Goal: Navigation & Orientation: Find specific page/section

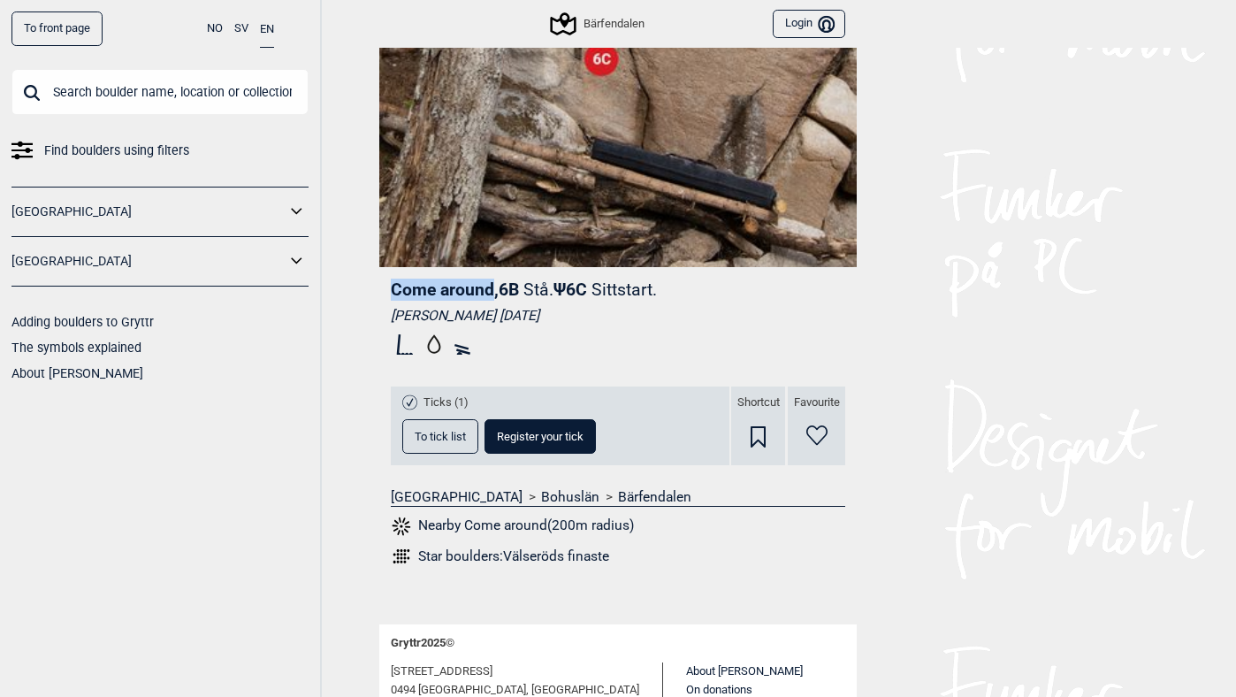
scroll to position [344, 0]
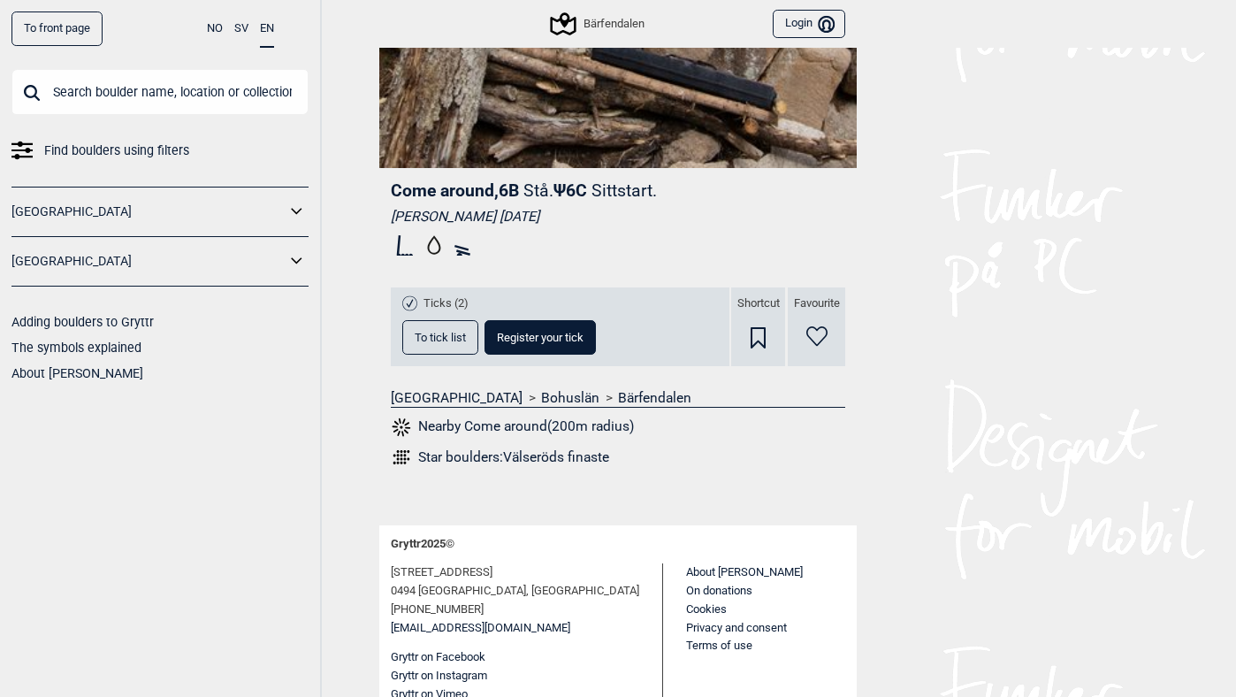
scroll to position [403, 0]
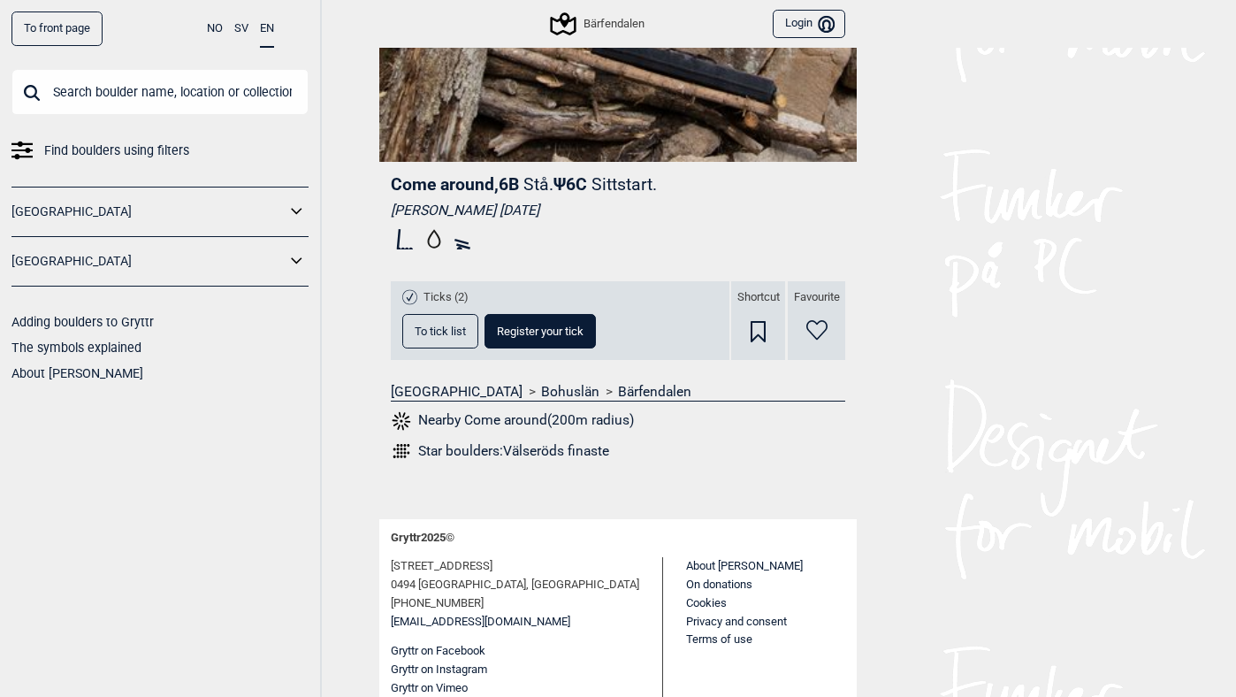
click at [442, 337] on button "To tick list" at bounding box center [440, 331] width 76 height 34
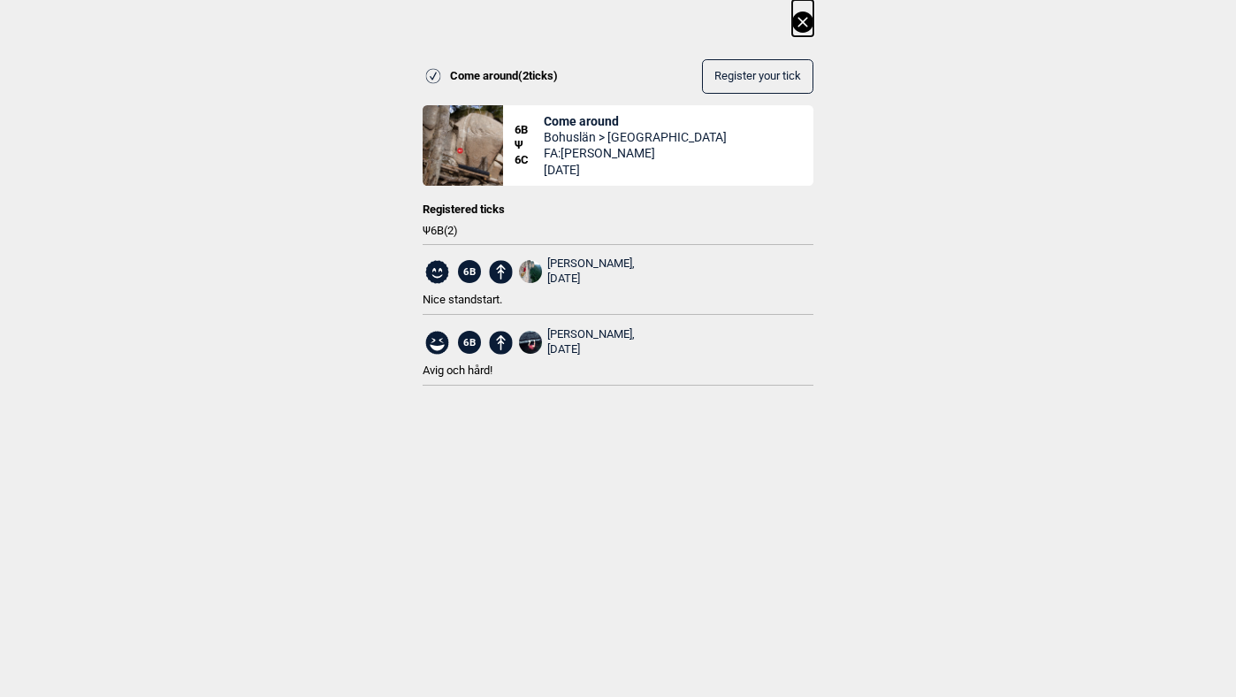
click at [331, 302] on div "Come around ( 2 ticks) Register your tick 6B Ψ 6C Come around Bohuslän > Bärfen…" at bounding box center [618, 207] width 1236 height 415
click at [801, 21] on icon at bounding box center [803, 22] width 10 height 10
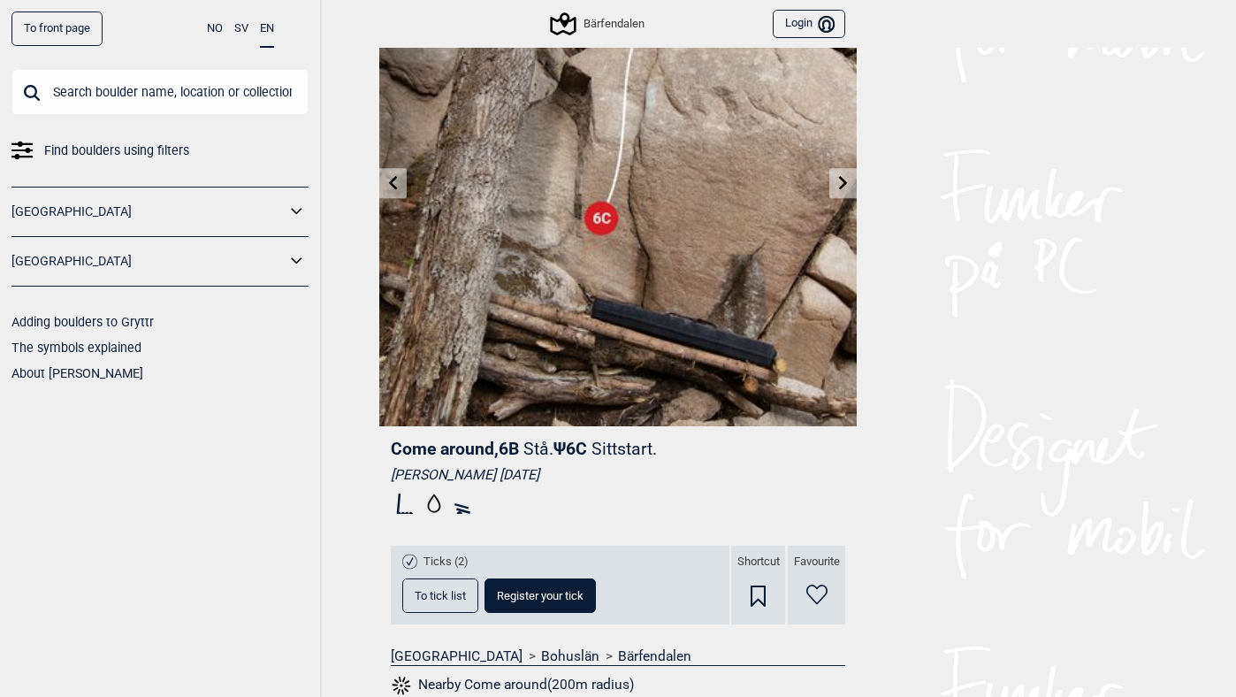
scroll to position [0, 0]
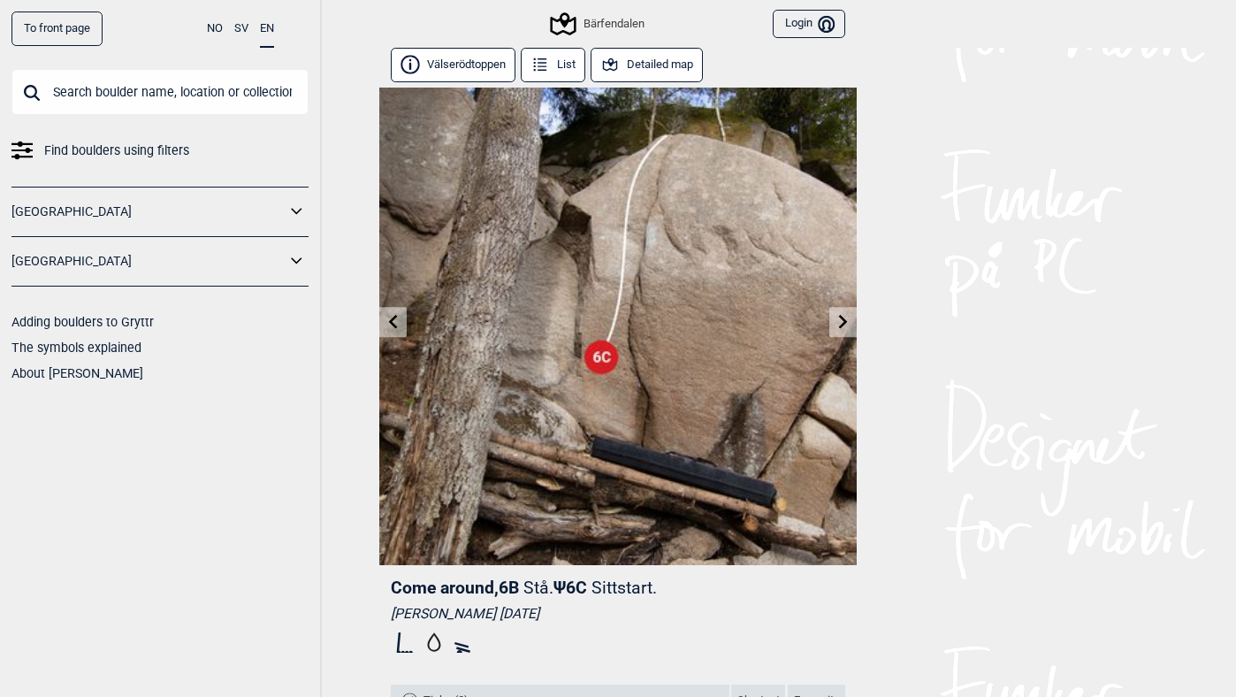
click at [51, 27] on link "To front page" at bounding box center [56, 28] width 91 height 34
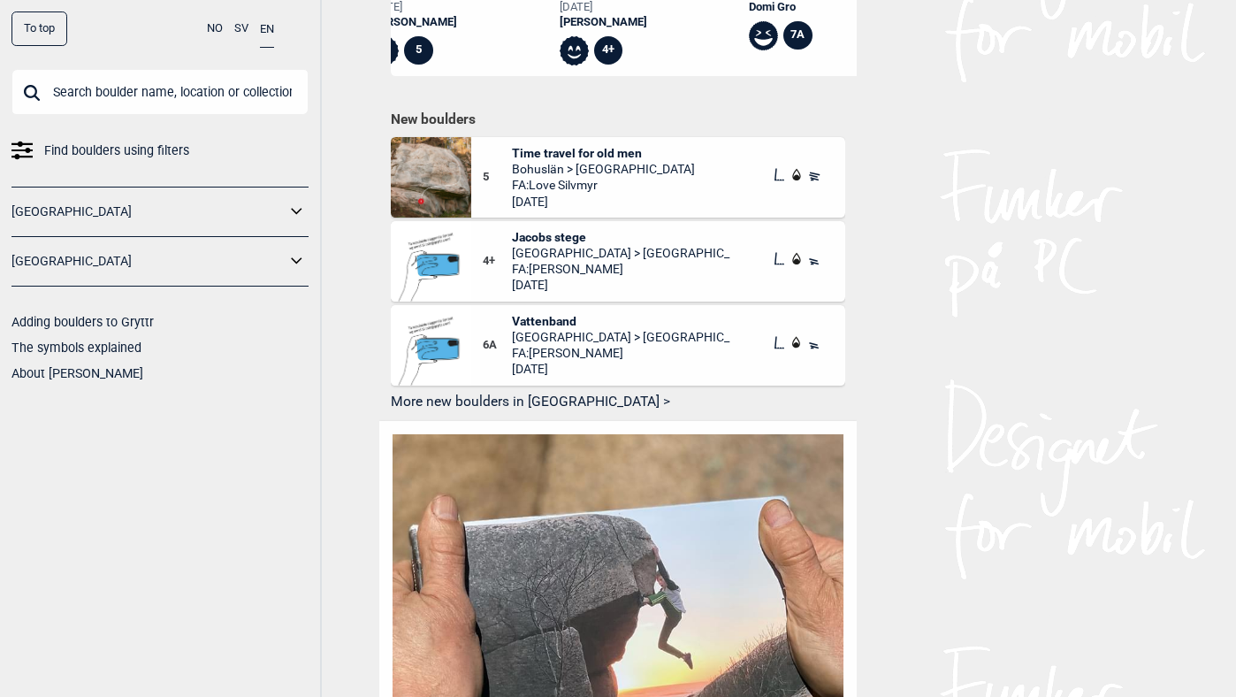
scroll to position [990, 0]
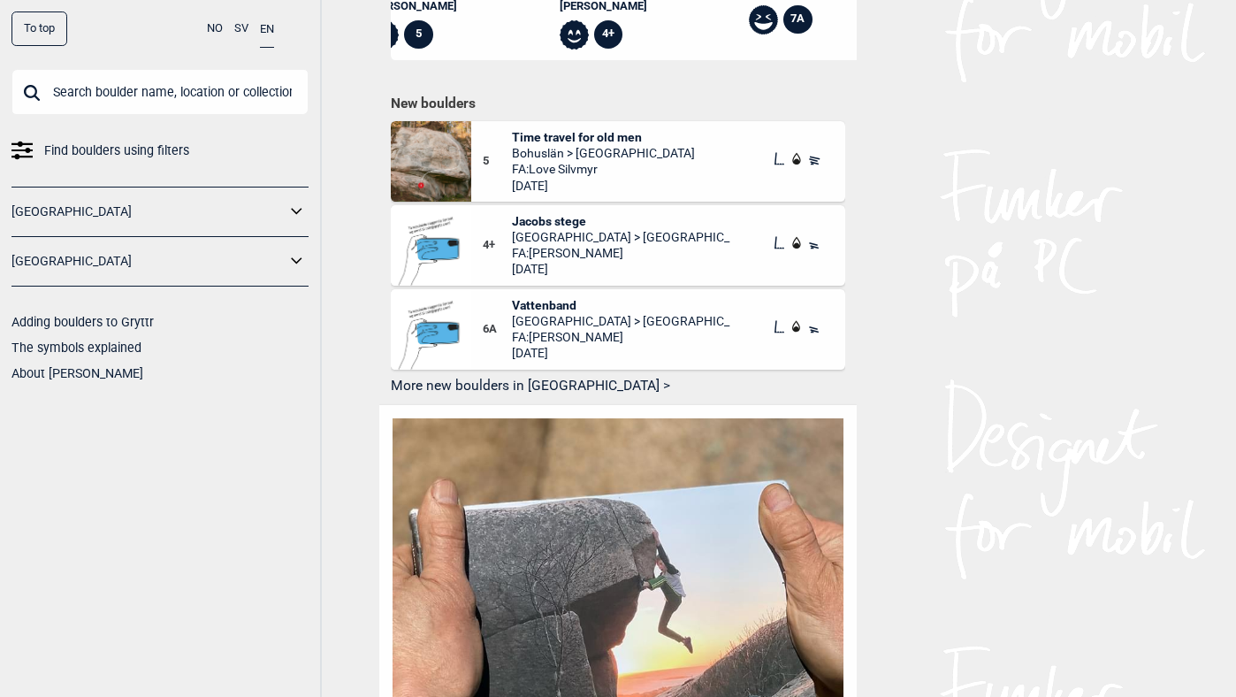
click at [454, 134] on img at bounding box center [431, 161] width 80 height 80
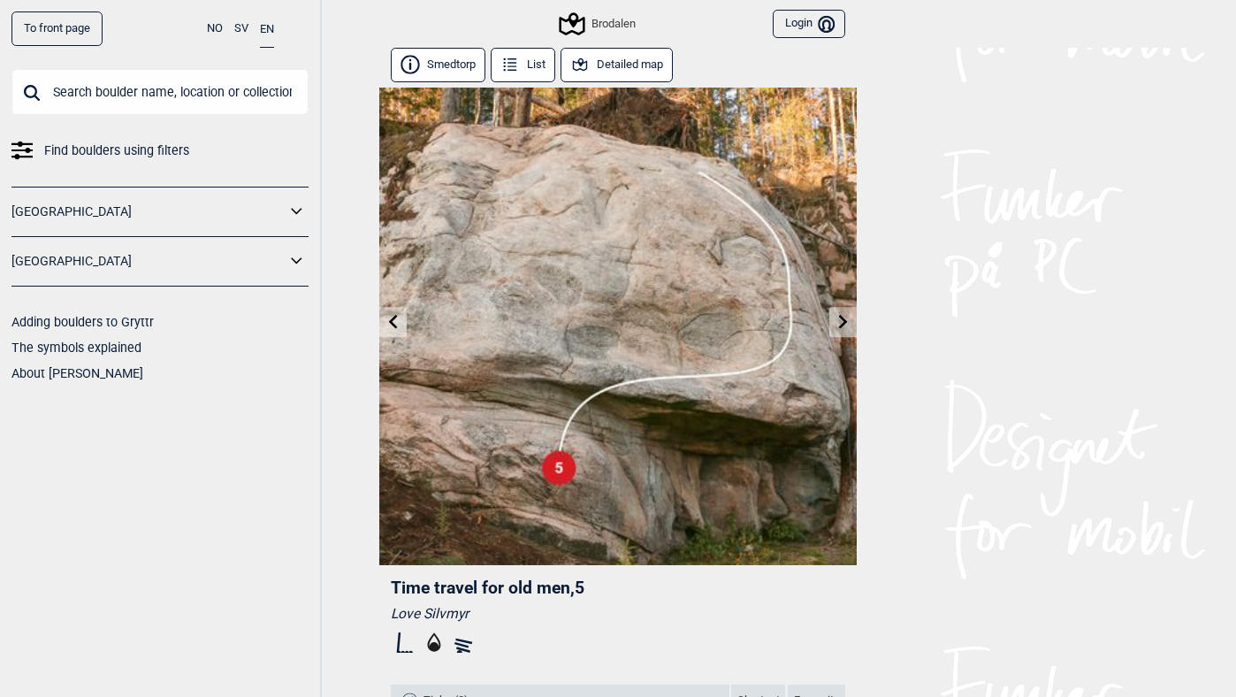
click at [844, 311] on link at bounding box center [842, 322] width 27 height 29
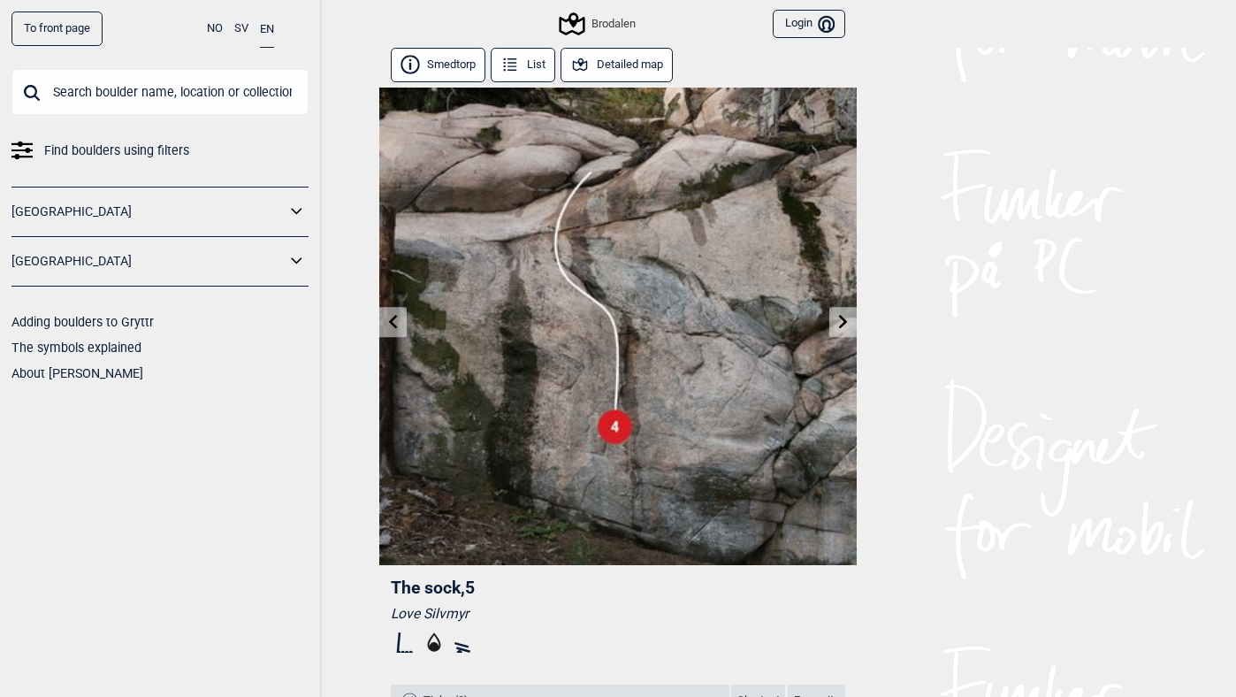
click at [844, 327] on icon at bounding box center [844, 321] width 14 height 14
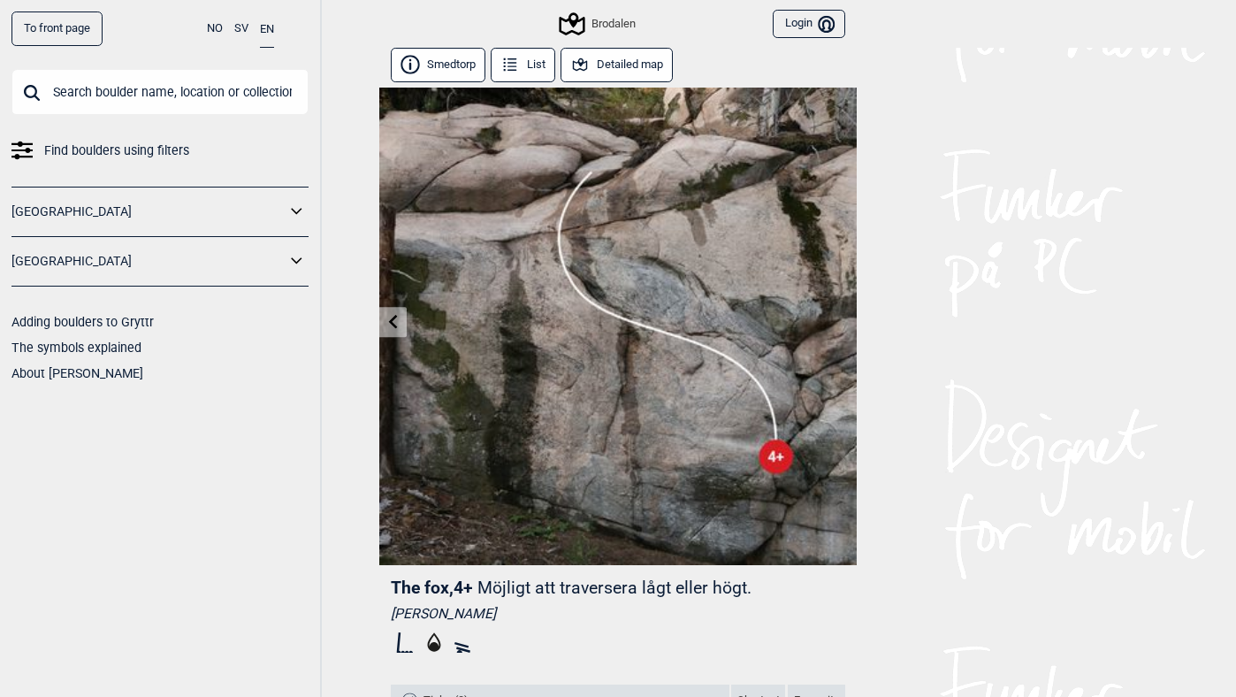
click at [395, 317] on icon at bounding box center [393, 321] width 9 height 14
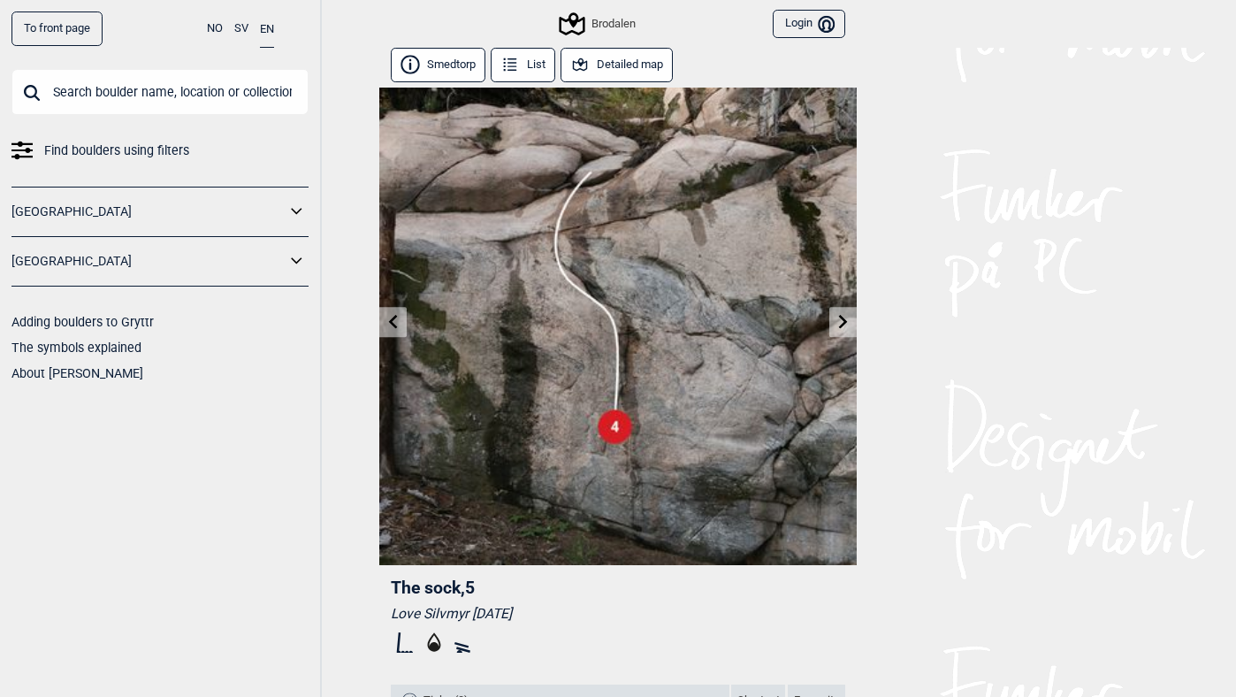
click at [51, 27] on link "To front page" at bounding box center [56, 28] width 91 height 34
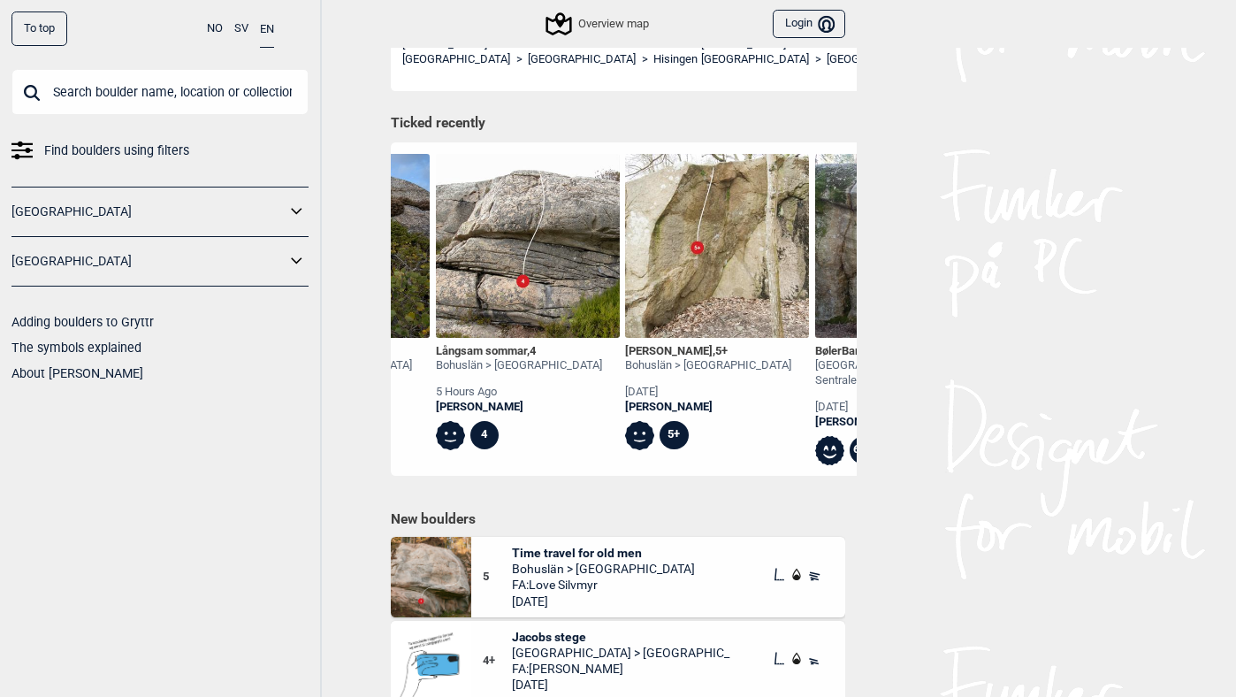
scroll to position [0, 1323]
